Goal: Task Accomplishment & Management: Complete application form

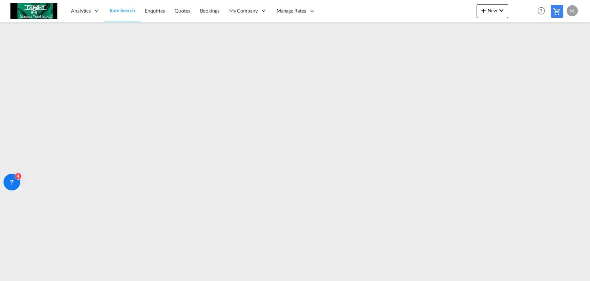
click at [122, 18] on link "Rate Search" at bounding box center [122, 11] width 35 height 23
click at [117, 8] on span "Rate Search" at bounding box center [122, 10] width 25 height 6
click at [120, 8] on span "Rate Search" at bounding box center [122, 11] width 25 height 6
click at [122, 13] on span "Rate Search" at bounding box center [122, 11] width 25 height 6
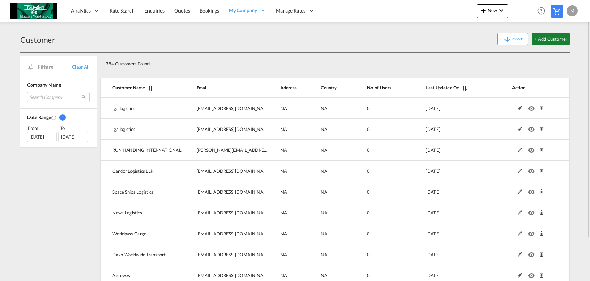
click at [559, 41] on button "+ Add Customer" at bounding box center [551, 39] width 38 height 13
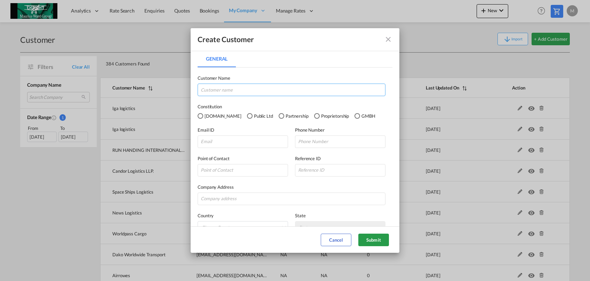
click at [299, 84] on input "General General ..." at bounding box center [292, 90] width 188 height 13
paste input "Amicos Console Services Pvt Ltd"
type input "Amicos Console Services Pvt Ltd"
click at [225, 148] on input "General General ..." at bounding box center [243, 141] width 90 height 13
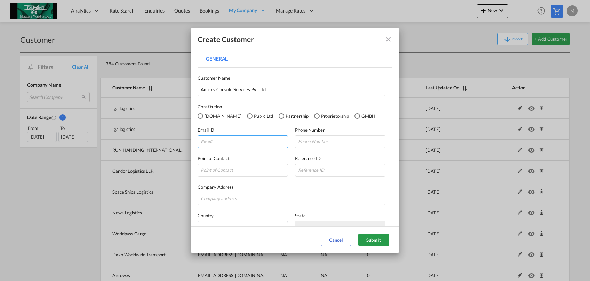
type input "v"
paste input "[EMAIL_ADDRESS][DOMAIN_NAME]"
type input "[EMAIL_ADDRESS][DOMAIN_NAME]"
click at [381, 236] on button "Submit" at bounding box center [373, 239] width 31 height 13
